Goal: Find contact information: Find contact information

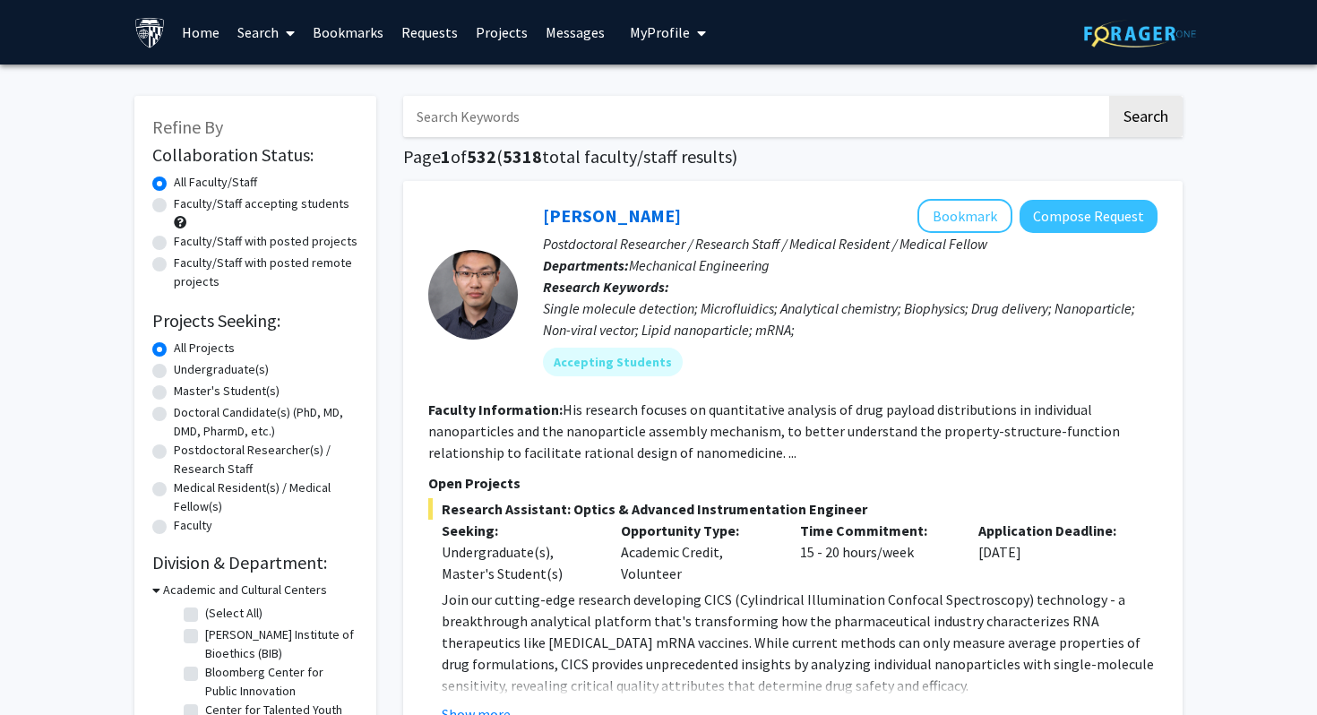
click at [531, 115] on input "Search Keywords" at bounding box center [754, 116] width 703 height 41
paste input "[PERSON_NAME]"
type input "[PERSON_NAME]"
click at [1109, 96] on button "Search" at bounding box center [1145, 116] width 73 height 41
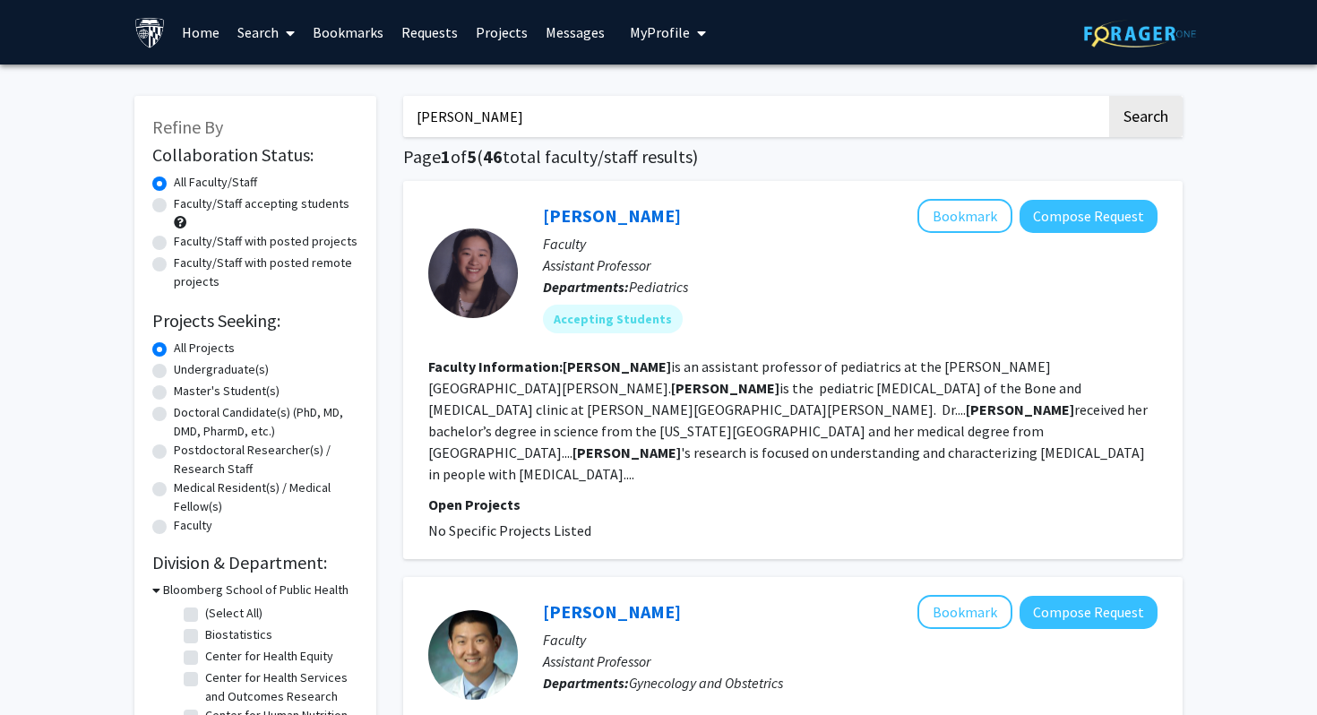
click at [880, 413] on fg-read-more "[PERSON_NAME] is an assistant professor of pediatrics at the [PERSON_NAME][GEOG…" at bounding box center [787, 419] width 719 height 125
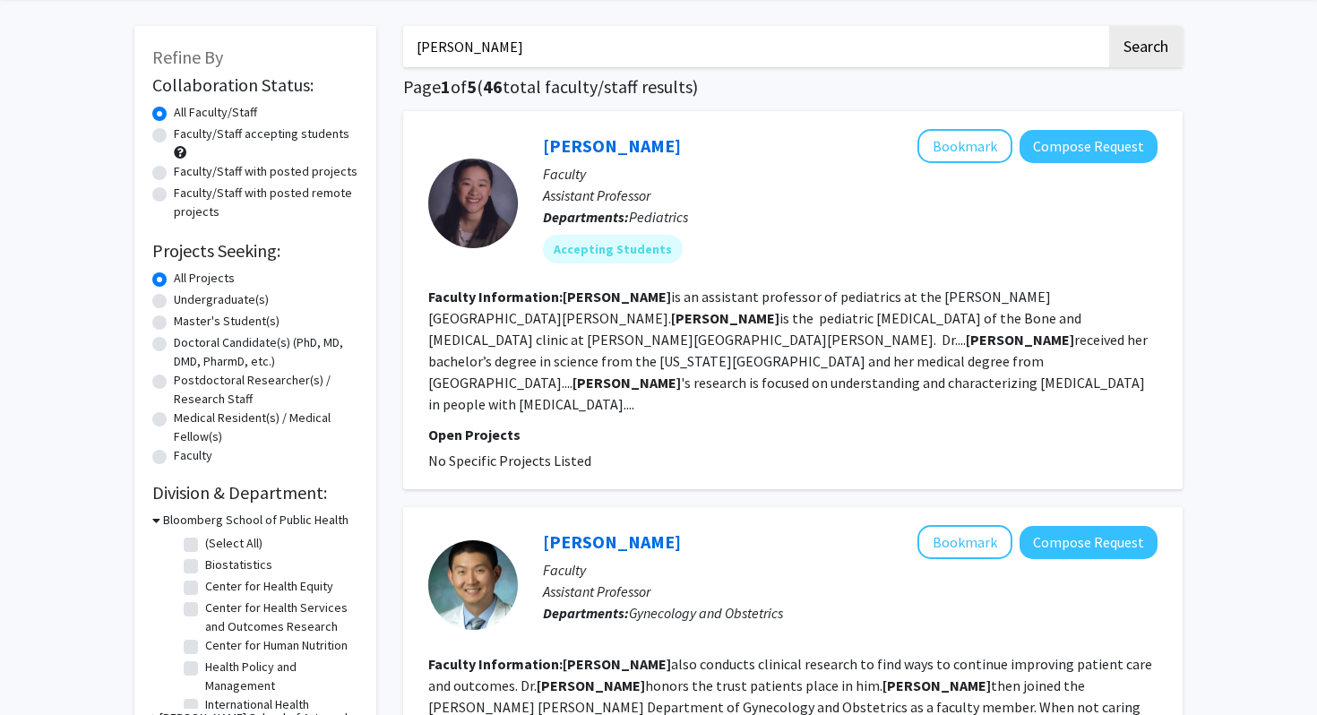
scroll to position [73, 0]
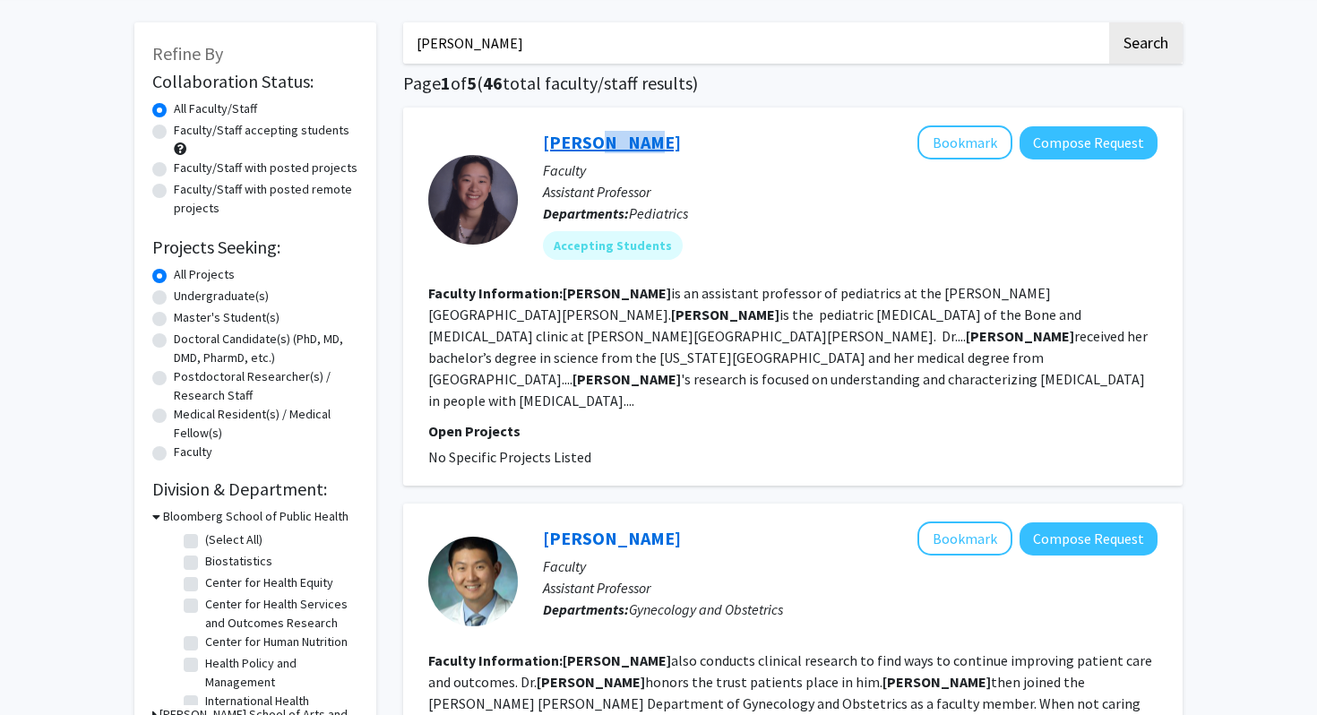
click at [588, 153] on div "[PERSON_NAME] Bookmark Compose Request" at bounding box center [850, 142] width 614 height 34
click at [567, 140] on link "[PERSON_NAME]" at bounding box center [612, 142] width 138 height 22
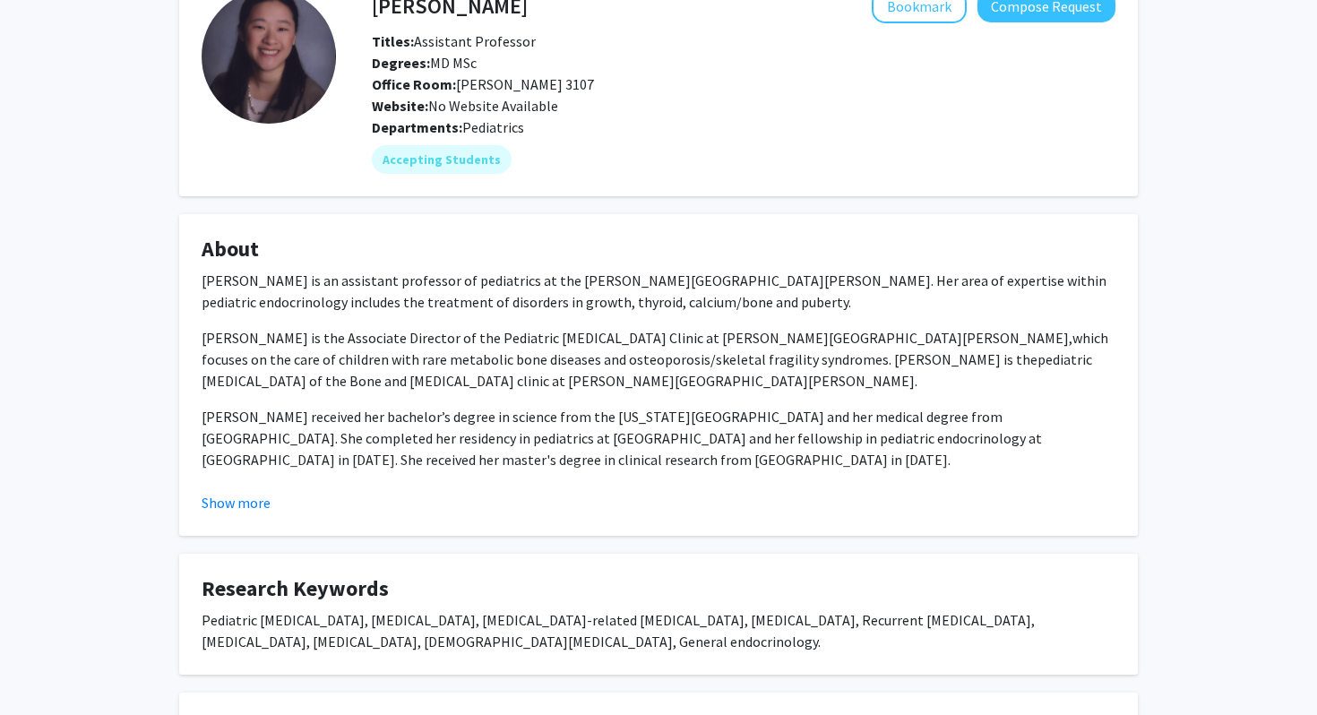
scroll to position [110, 0]
drag, startPoint x: 553, startPoint y: 87, endPoint x: 458, endPoint y: 86, distance: 95.8
click at [458, 87] on span "Office Room: [PERSON_NAME] 3107" at bounding box center [483, 85] width 222 height 18
copy span "[PERSON_NAME] 3107"
